Goal: Book appointment/travel/reservation

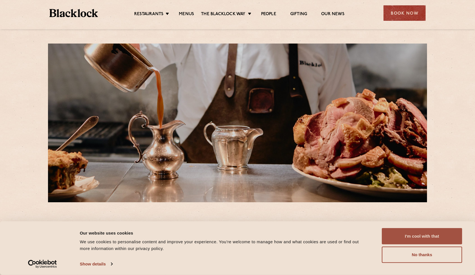
click at [429, 233] on button "I'm cool with that" at bounding box center [422, 236] width 80 height 16
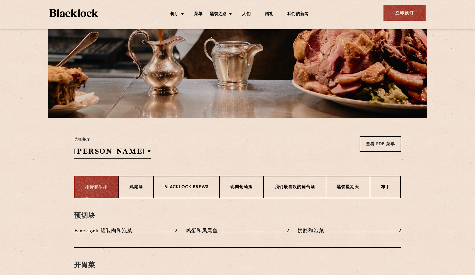
scroll to position [140, 0]
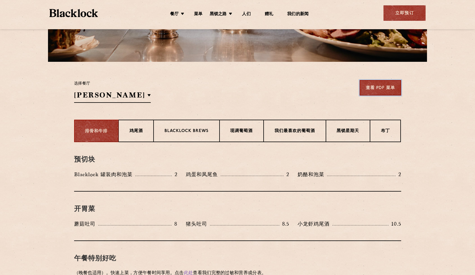
click at [385, 85] on font "查看 PDF 菜单" at bounding box center [380, 88] width 29 height 6
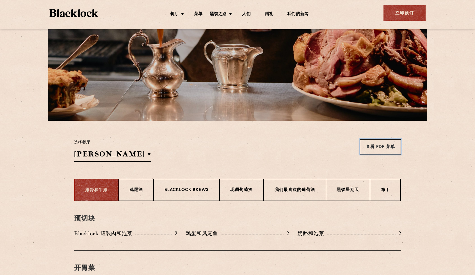
scroll to position [84, 0]
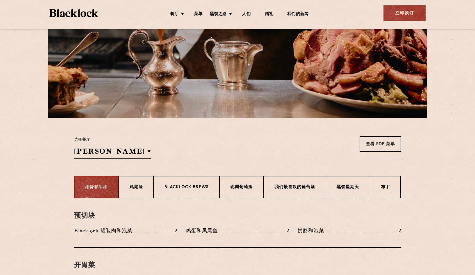
click at [97, 153] on div "选择餐厅 苏荷 苏荷区 伯明翰 城市 肖尔迪奇 科文特花园 金丝雀码头 曼彻斯特 查看 PDF 菜单 查看 PDF 菜单 查看 PDF 菜单 查看 PDF 菜…" at bounding box center [237, 147] width 327 height 23
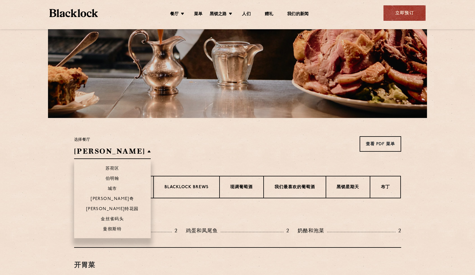
click at [94, 152] on h2 "苏荷" at bounding box center [112, 152] width 77 height 13
click at [94, 150] on h2 "苏荷" at bounding box center [112, 152] width 77 height 13
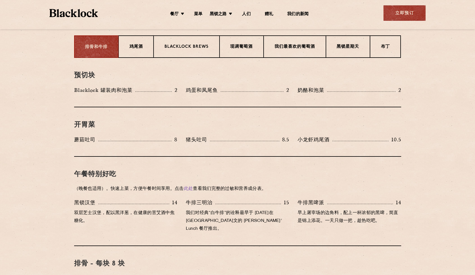
scroll to position [140, 0]
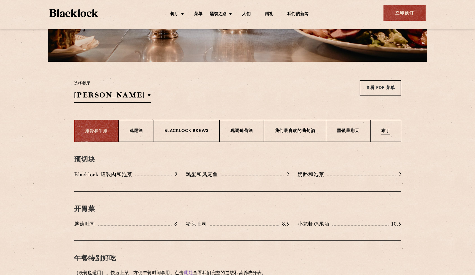
click at [381, 134] on p "布丁" at bounding box center [385, 131] width 9 height 7
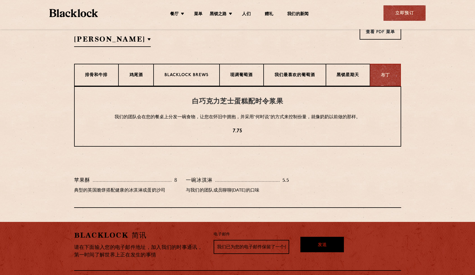
scroll to position [197, 0]
click at [114, 80] on div "排骨和牛排" at bounding box center [96, 74] width 44 height 22
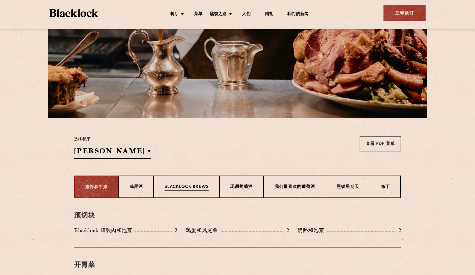
scroll to position [84, 0]
click at [400, 11] on font "立即预订" at bounding box center [404, 13] width 19 height 6
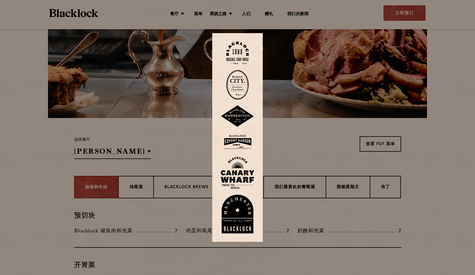
click at [245, 52] on img at bounding box center [237, 53] width 22 height 23
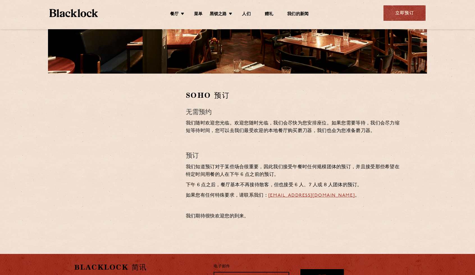
scroll to position [140, 0]
